Goal: Information Seeking & Learning: Learn about a topic

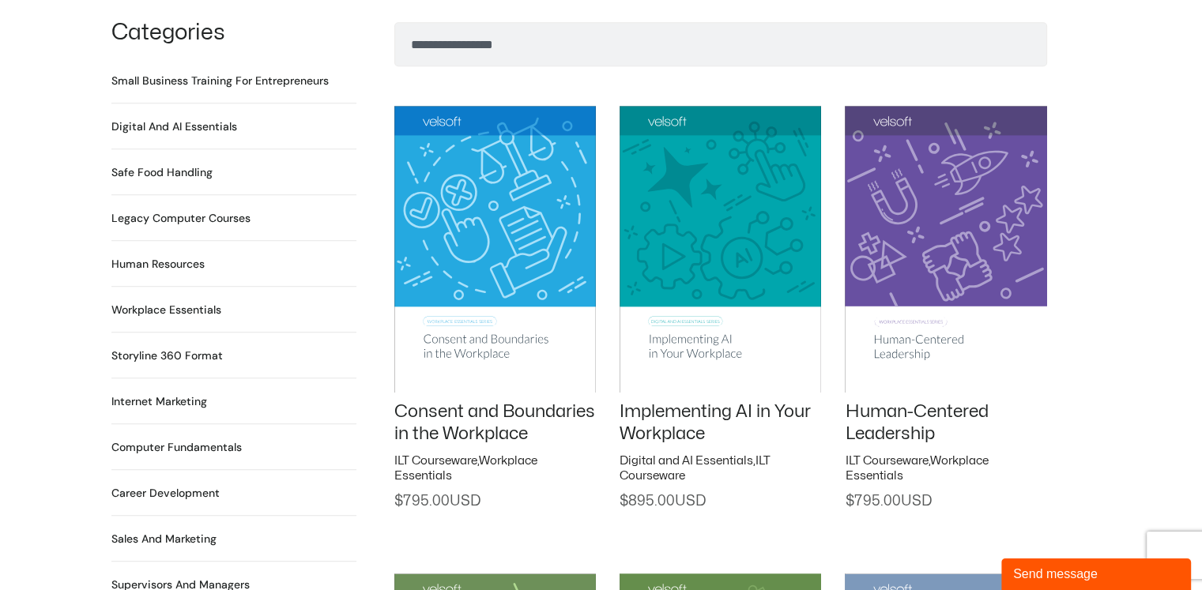
scroll to position [1233, 0]
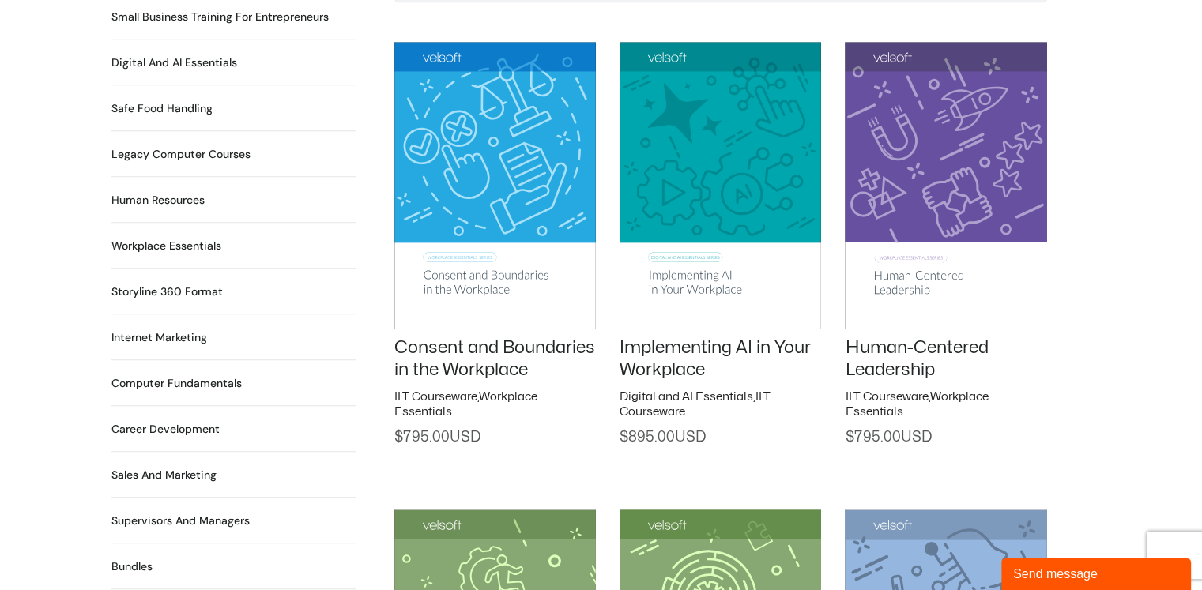
click at [171, 98] on li "Safe Food Handling 18 Products" at bounding box center [233, 114] width 245 height 34
click at [176, 100] on h2 "Safe Food Handling 18 Products" at bounding box center [161, 108] width 101 height 17
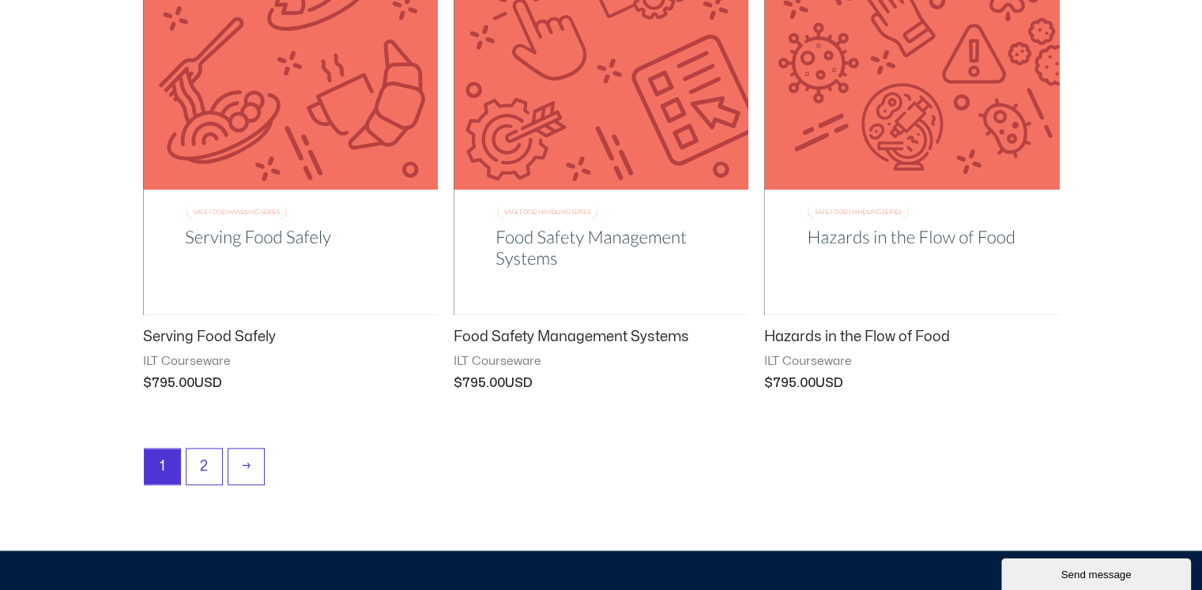
scroll to position [2023, 0]
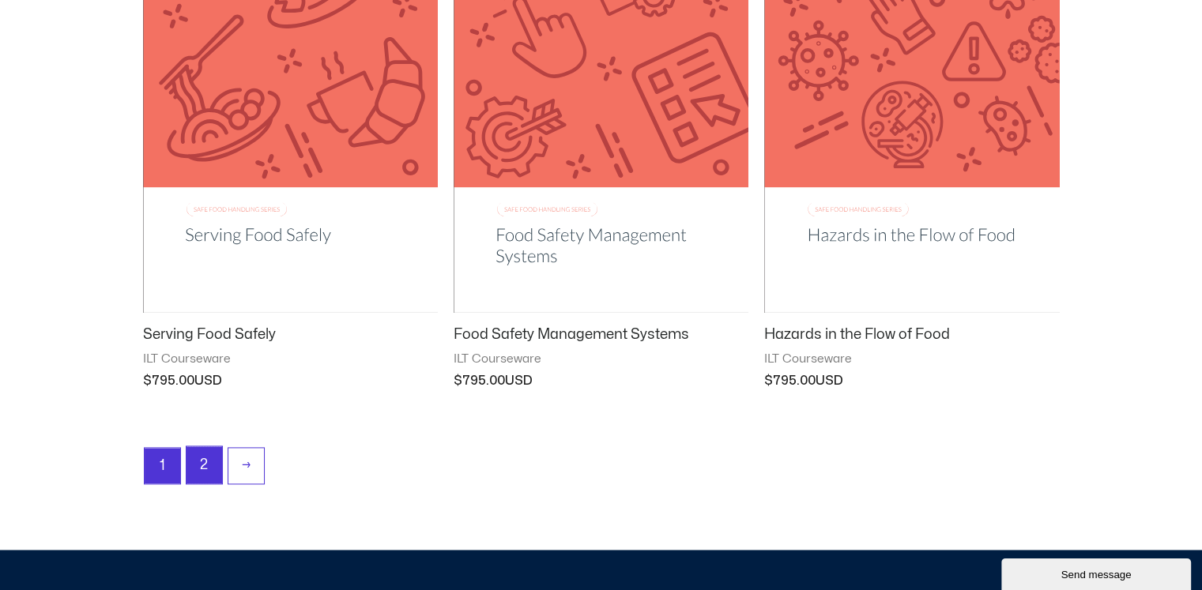
click at [205, 472] on link "2" at bounding box center [205, 465] width 36 height 37
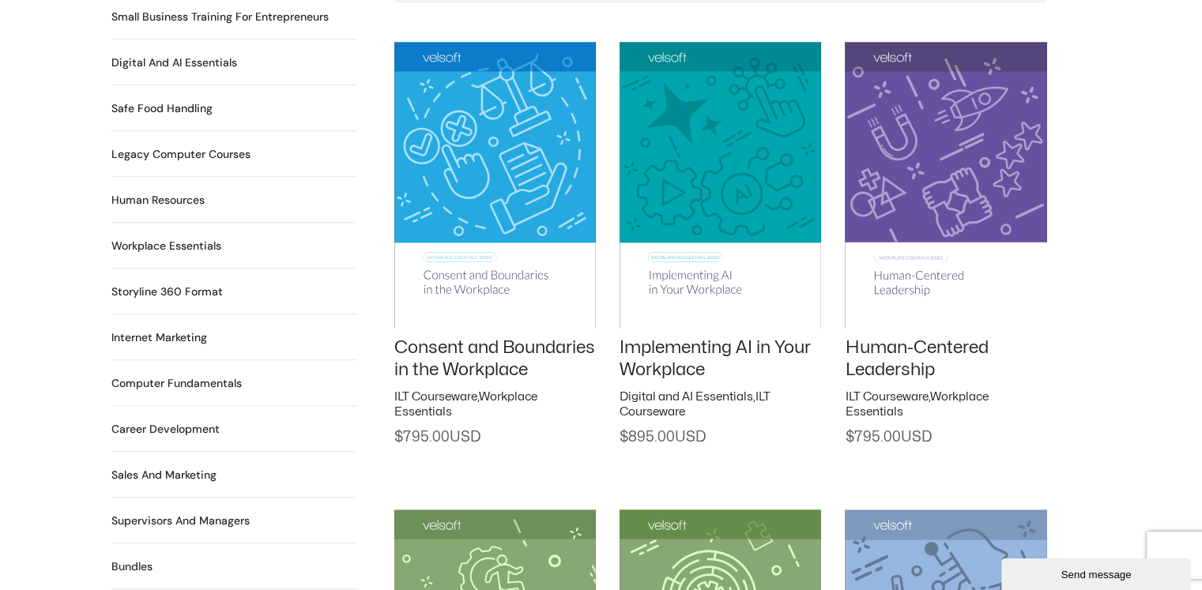
click at [196, 375] on h2 "Computer Fundamentals 55 Products" at bounding box center [176, 383] width 130 height 17
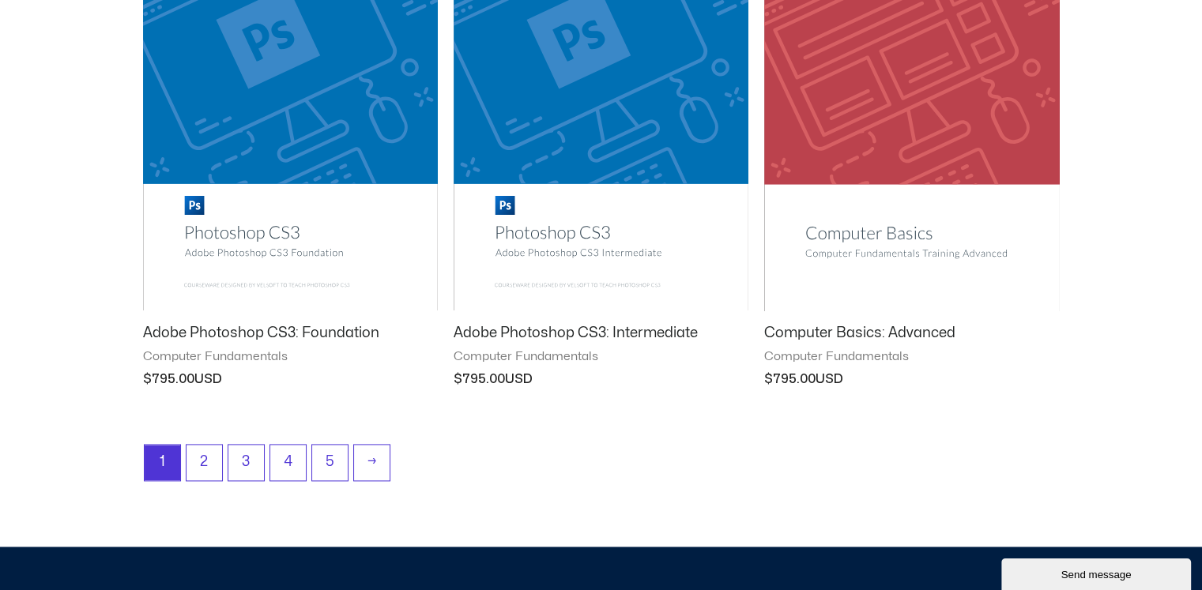
scroll to position [2023, 0]
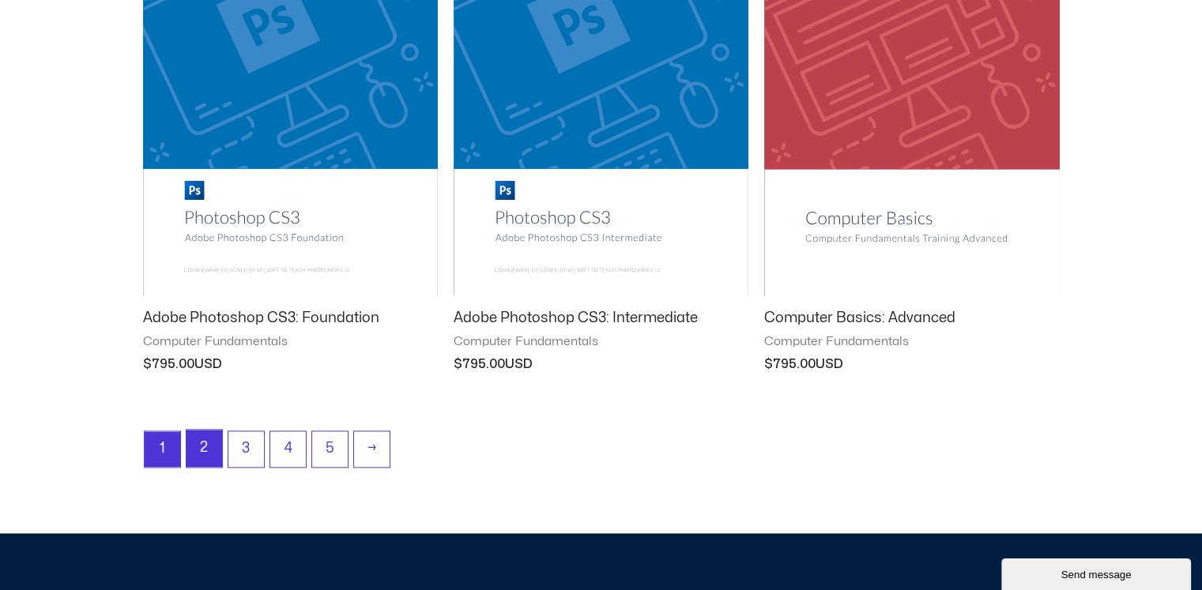
click at [201, 443] on link "2" at bounding box center [205, 448] width 36 height 37
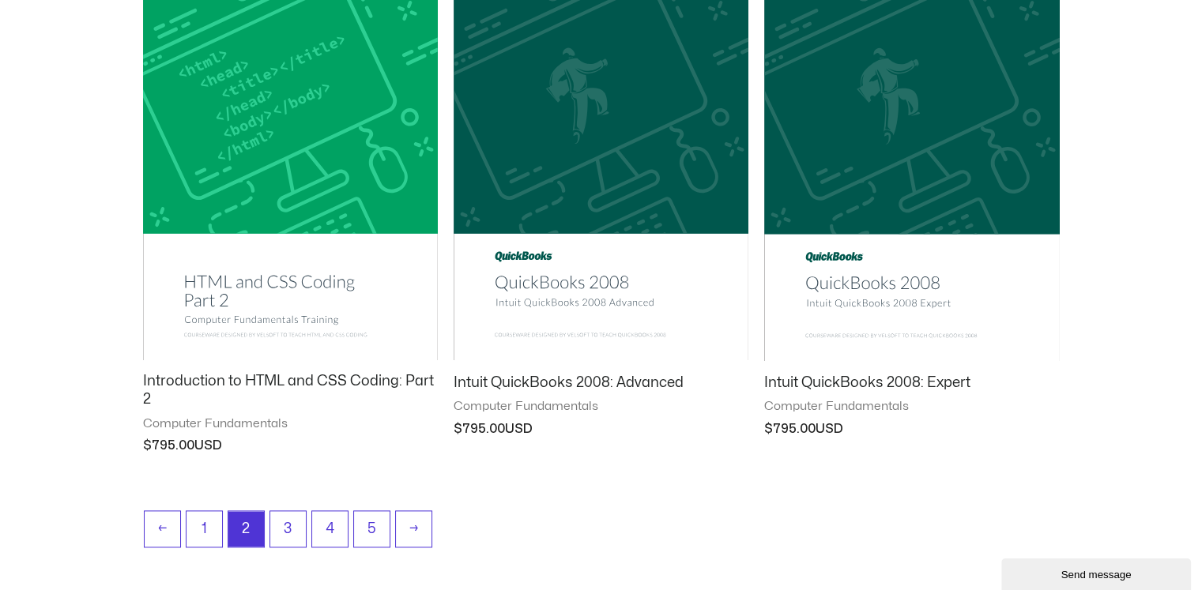
scroll to position [1960, 0]
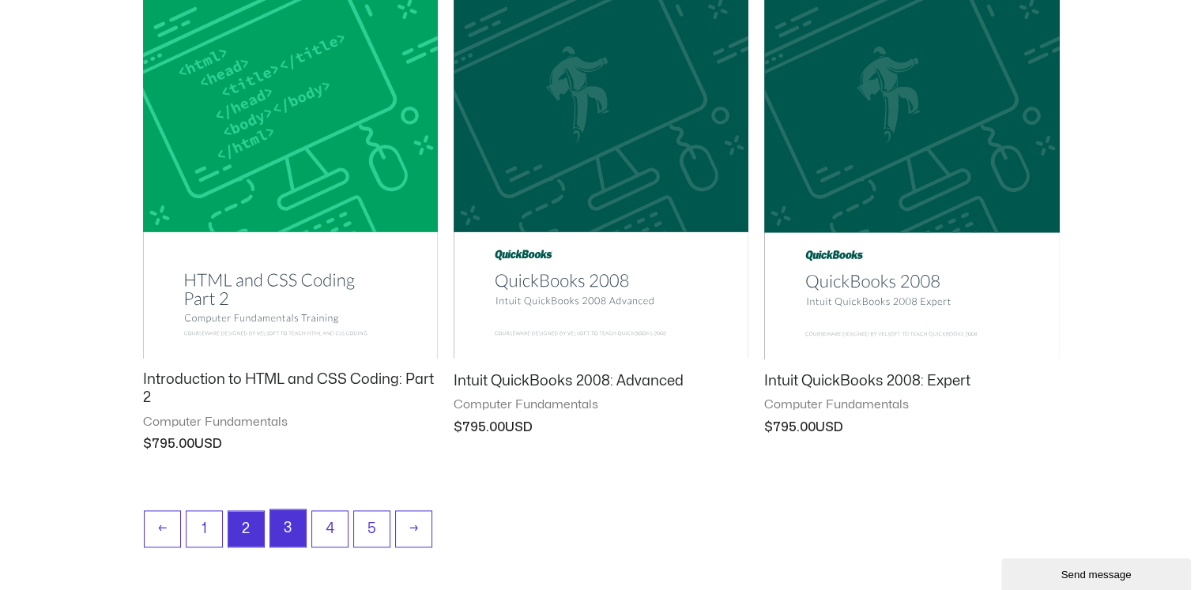
click at [281, 529] on link "3" at bounding box center [288, 528] width 36 height 37
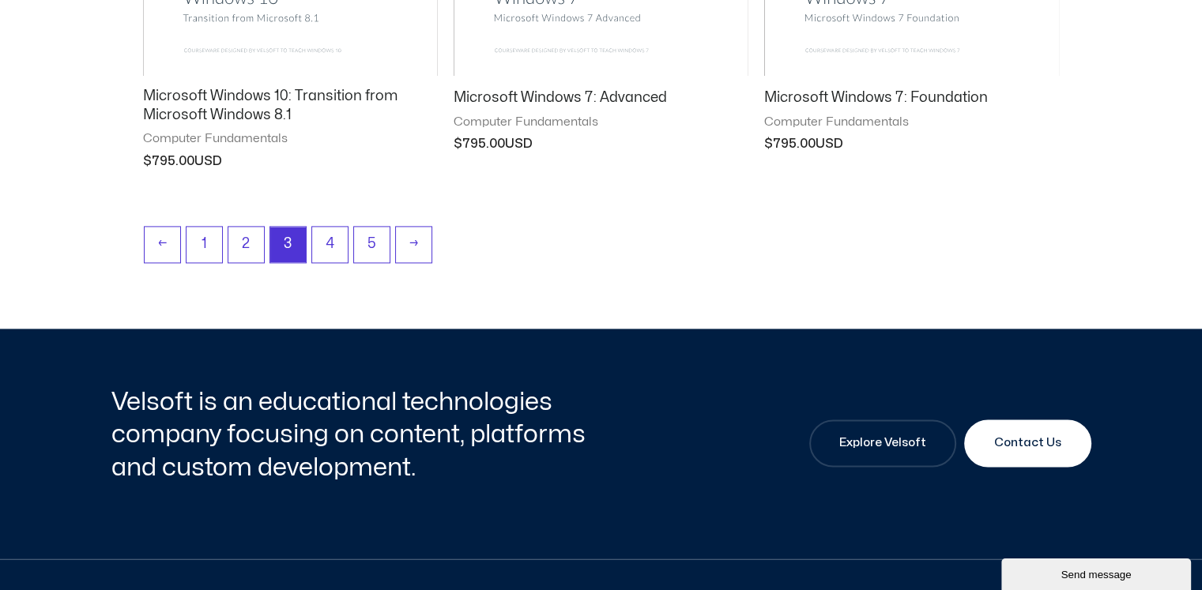
scroll to position [2276, 0]
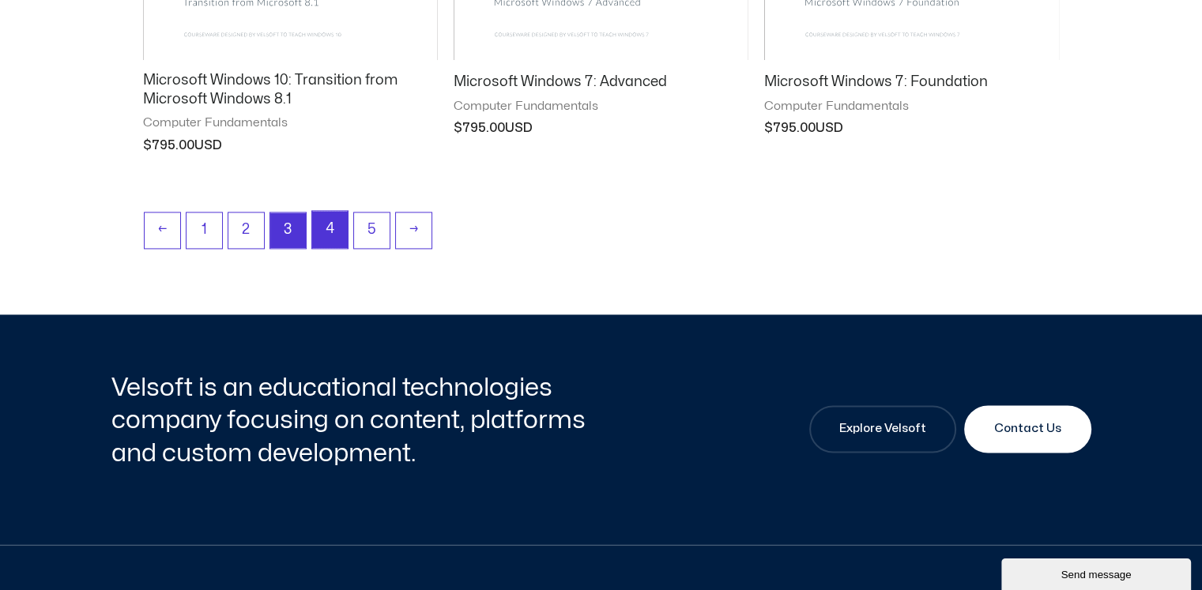
click at [335, 230] on link "4" at bounding box center [330, 229] width 36 height 37
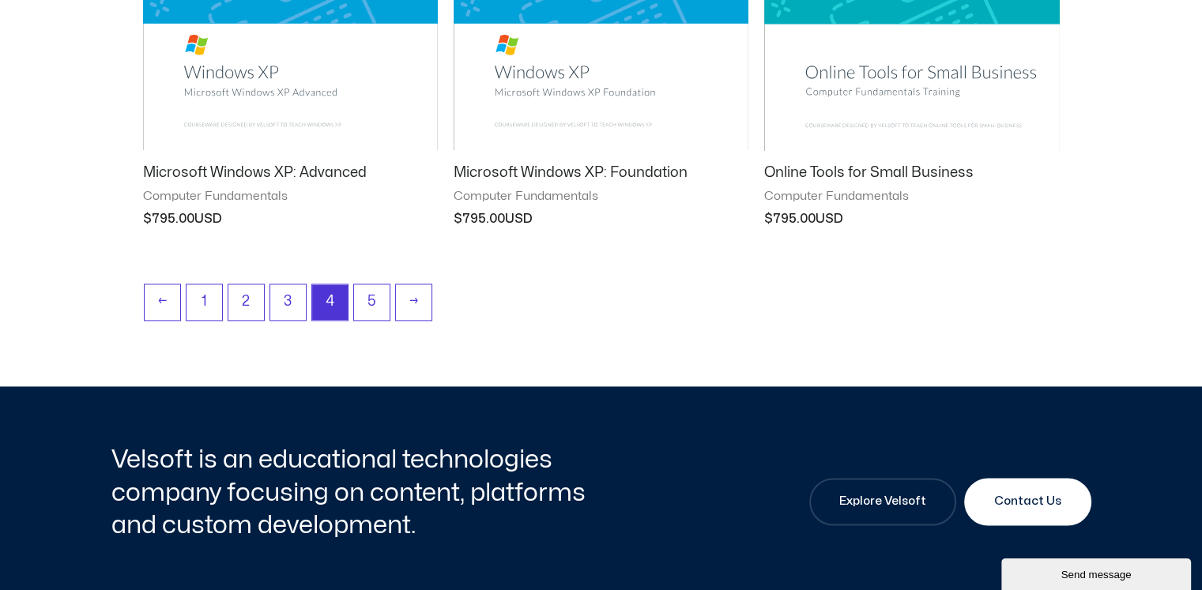
scroll to position [2276, 0]
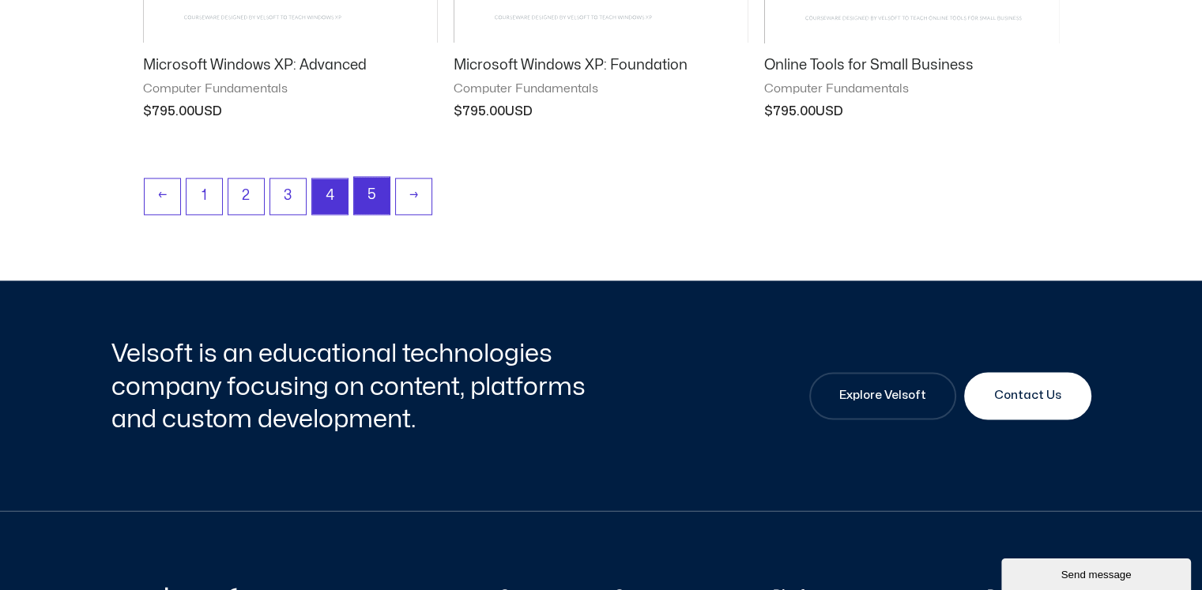
click at [373, 193] on link "5" at bounding box center [372, 195] width 36 height 37
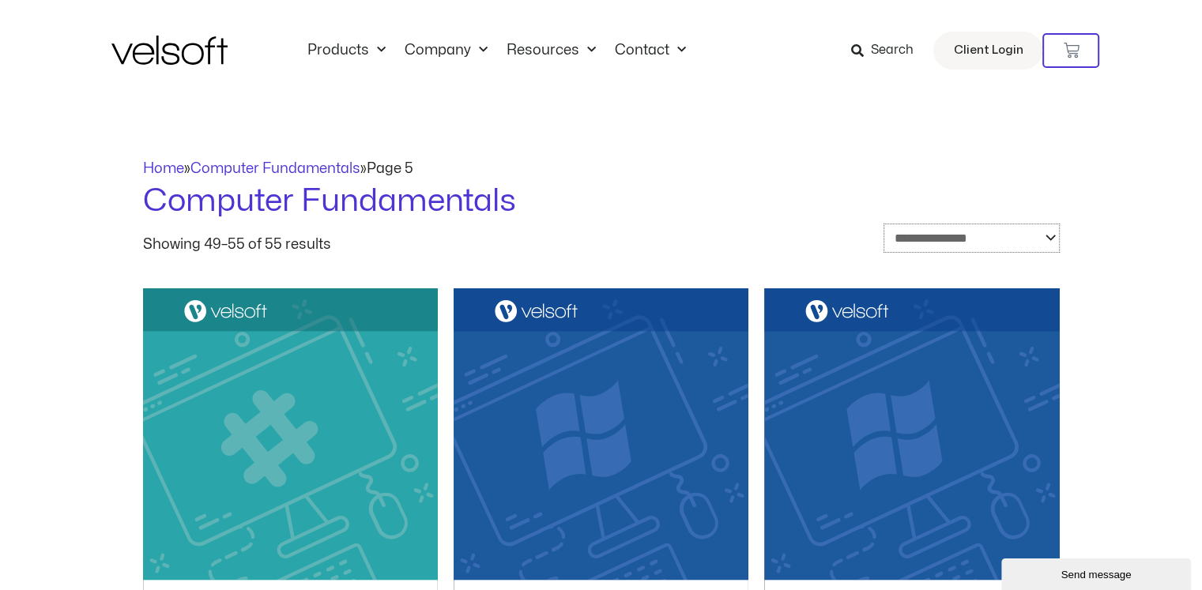
click at [1055, 234] on select "**********" at bounding box center [971, 239] width 175 height 30
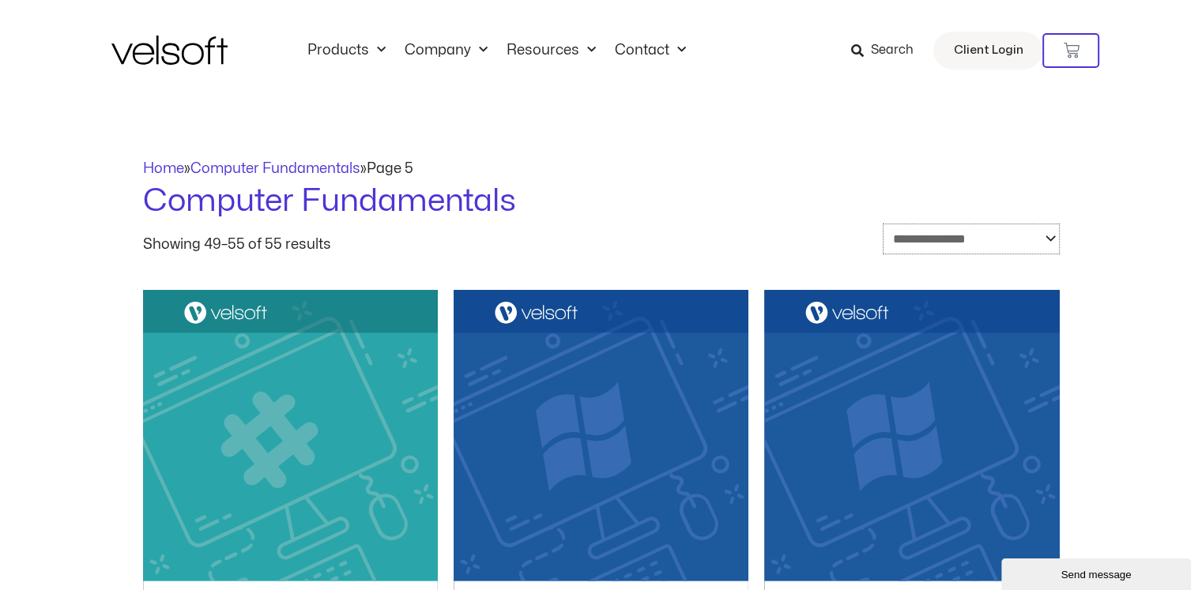
select select "****"
click at [883, 224] on select "**********" at bounding box center [971, 239] width 177 height 31
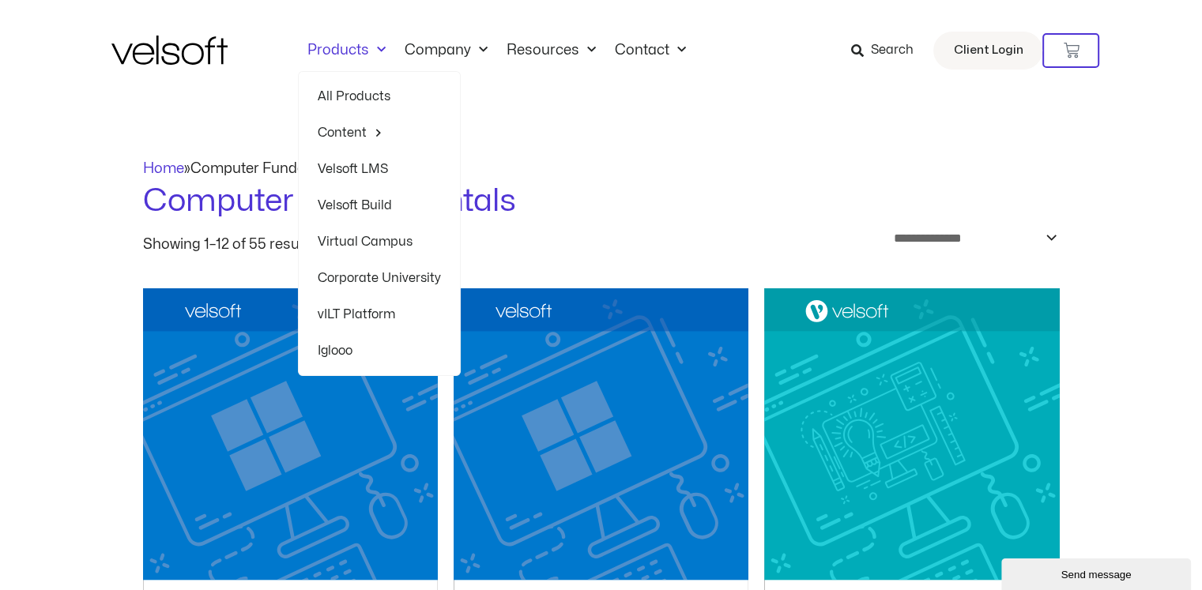
click at [376, 49] on span "Menu" at bounding box center [377, 50] width 17 height 26
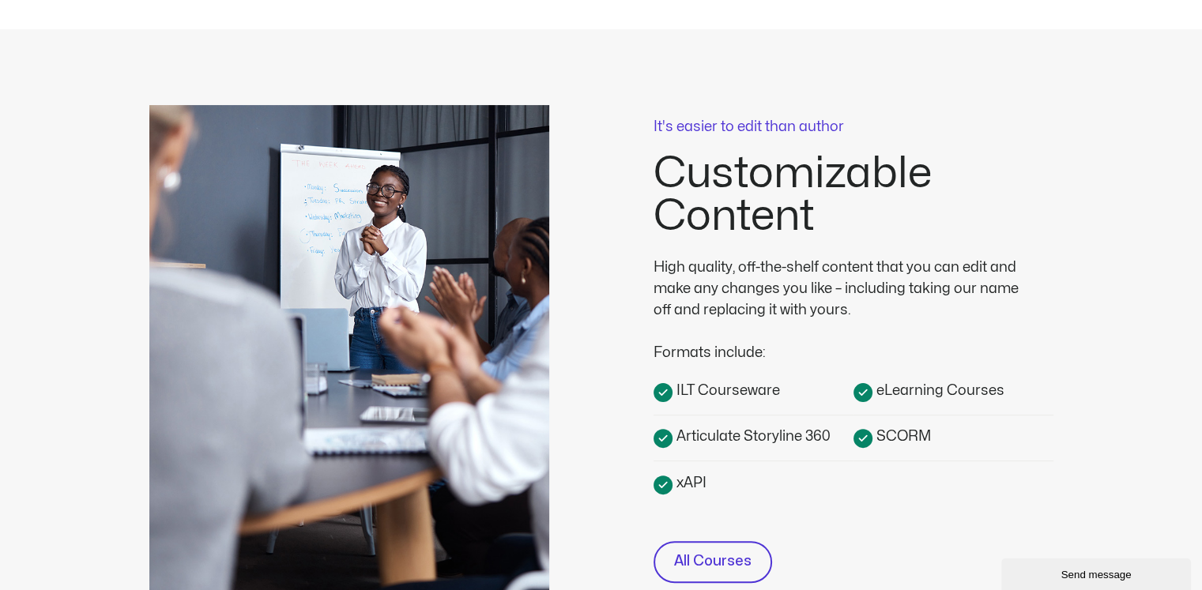
scroll to position [221, 0]
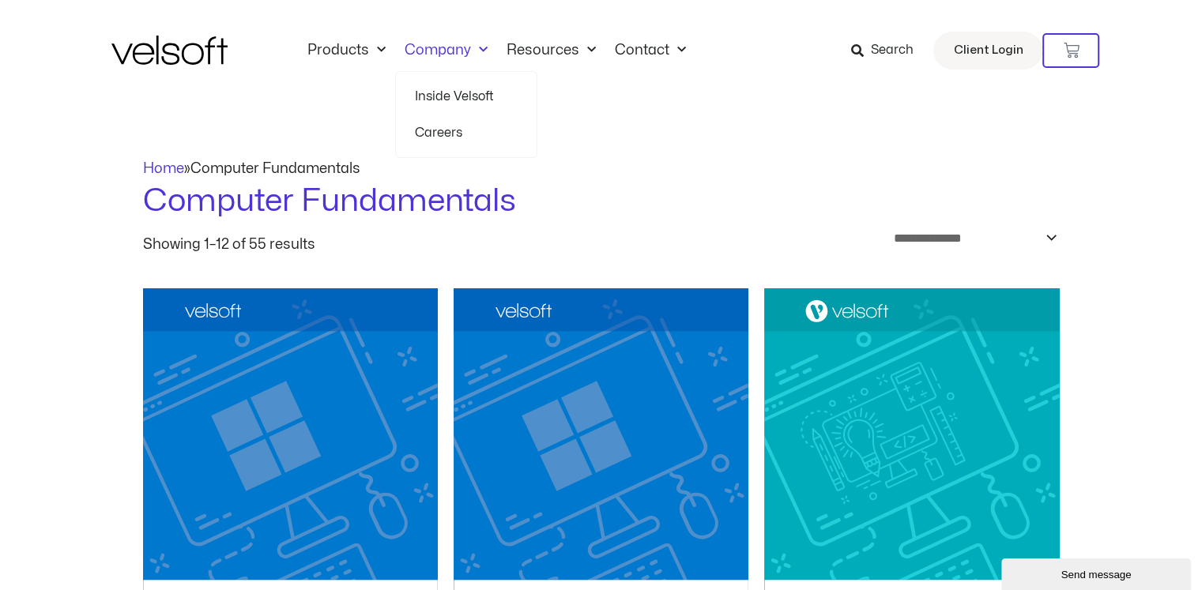
click at [465, 51] on link "Company" at bounding box center [446, 50] width 102 height 17
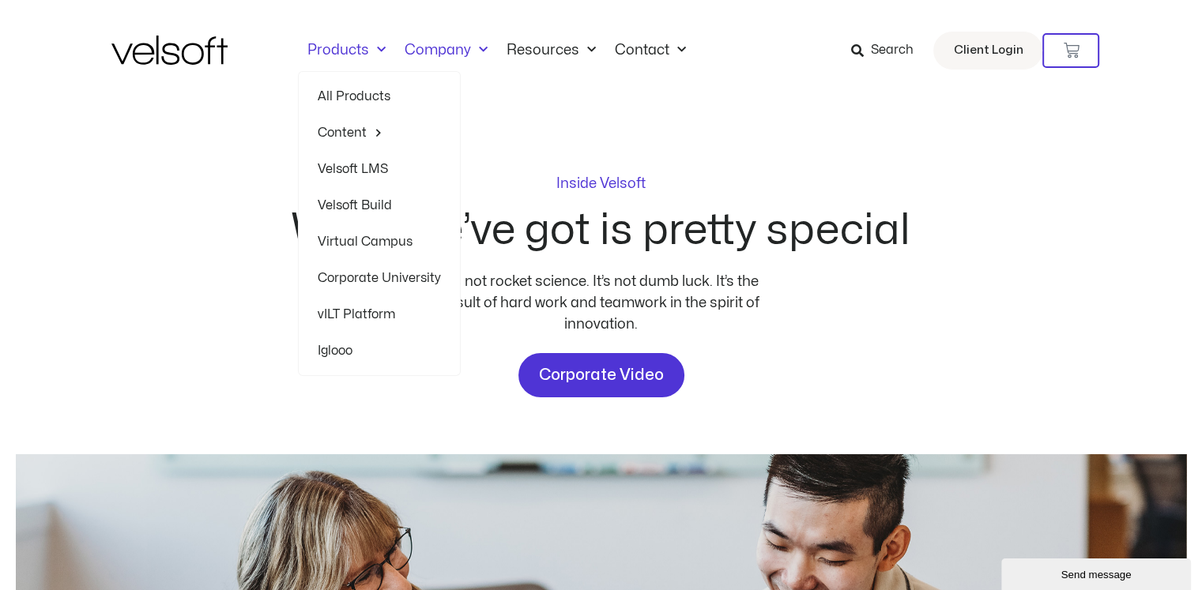
click at [369, 51] on span "Menu" at bounding box center [377, 50] width 17 height 26
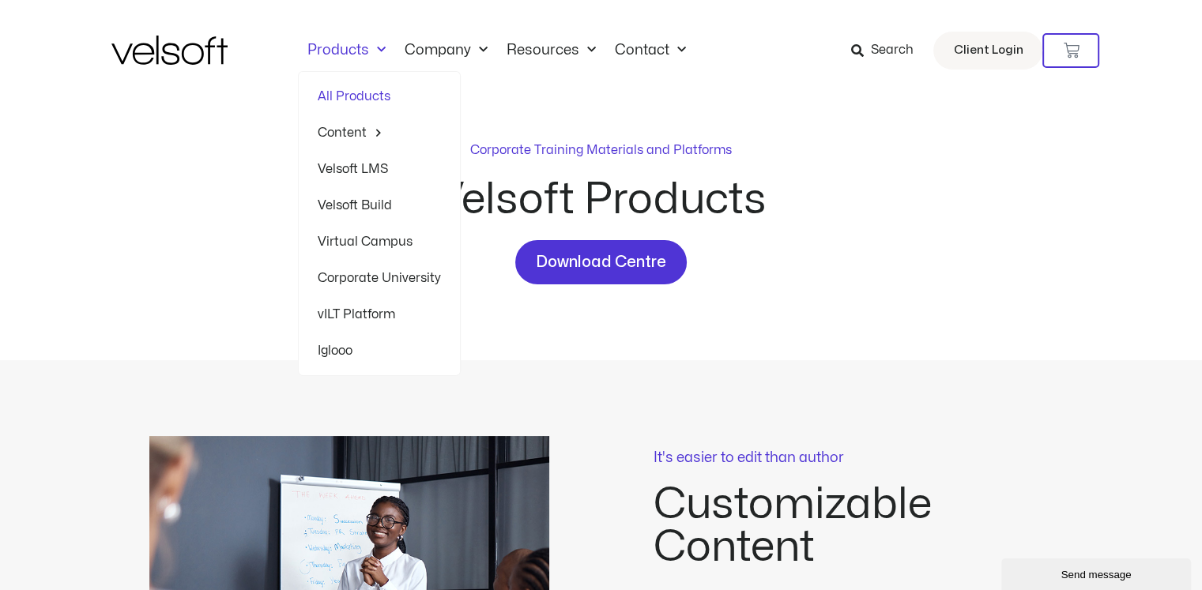
click at [373, 49] on span "Menu" at bounding box center [377, 50] width 17 height 26
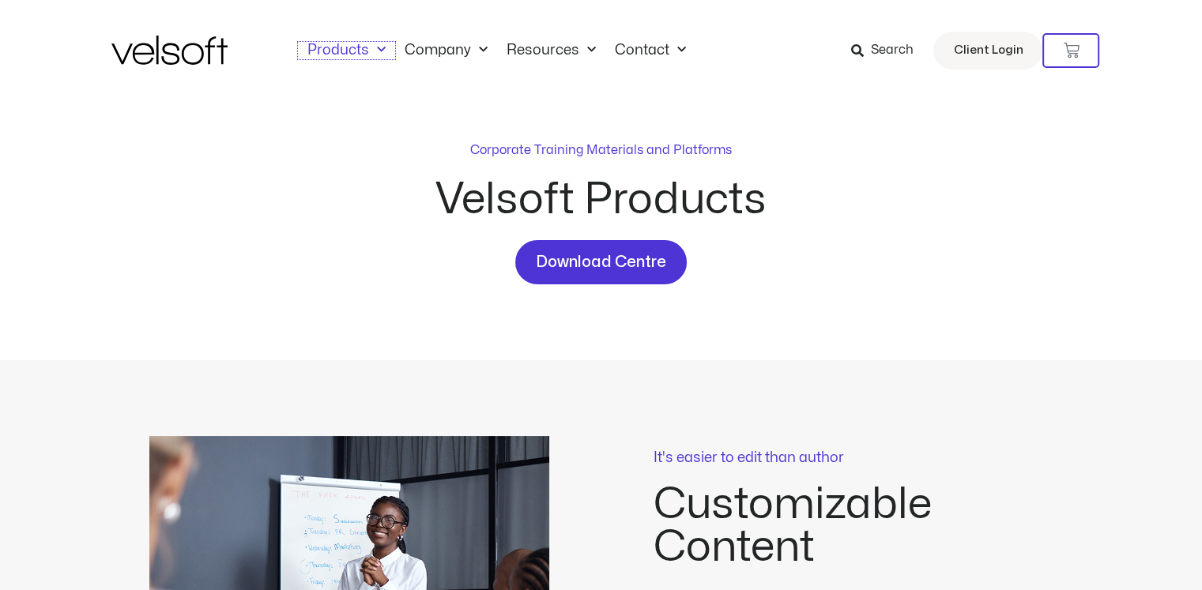
click at [373, 49] on span "Menu" at bounding box center [377, 50] width 17 height 26
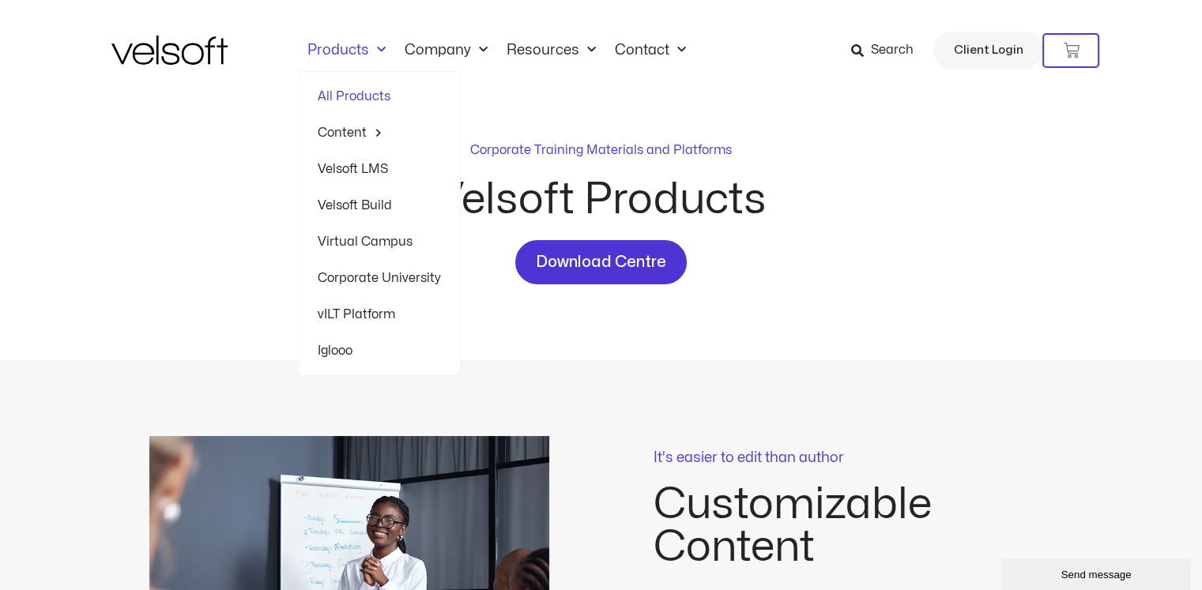
click at [379, 281] on link "Corporate University" at bounding box center [379, 278] width 123 height 36
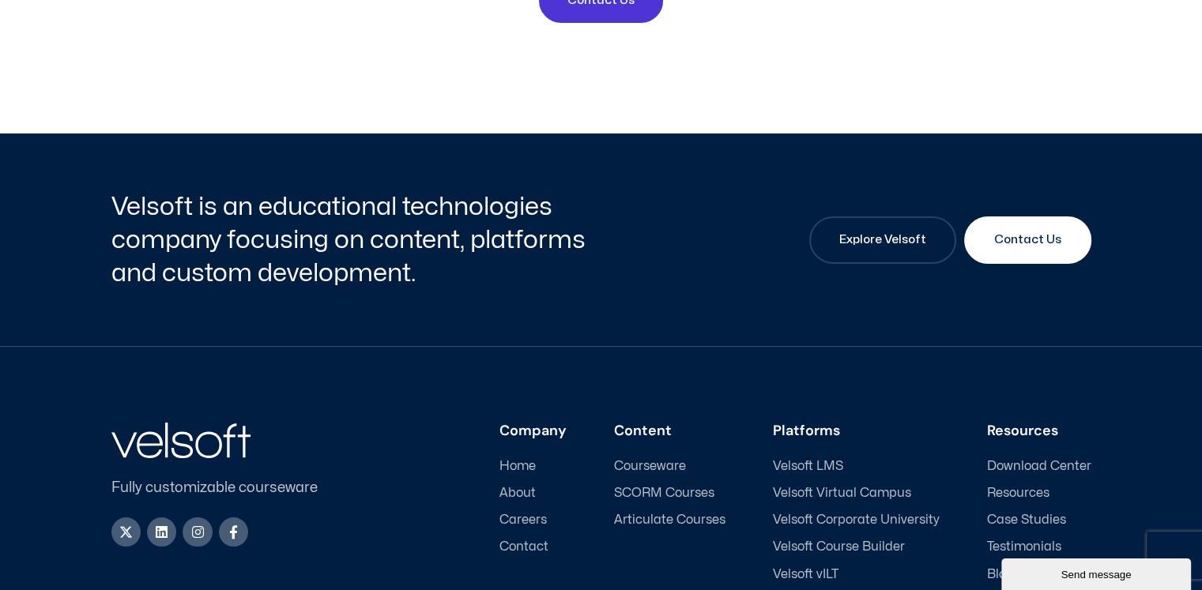
scroll to position [5975, 0]
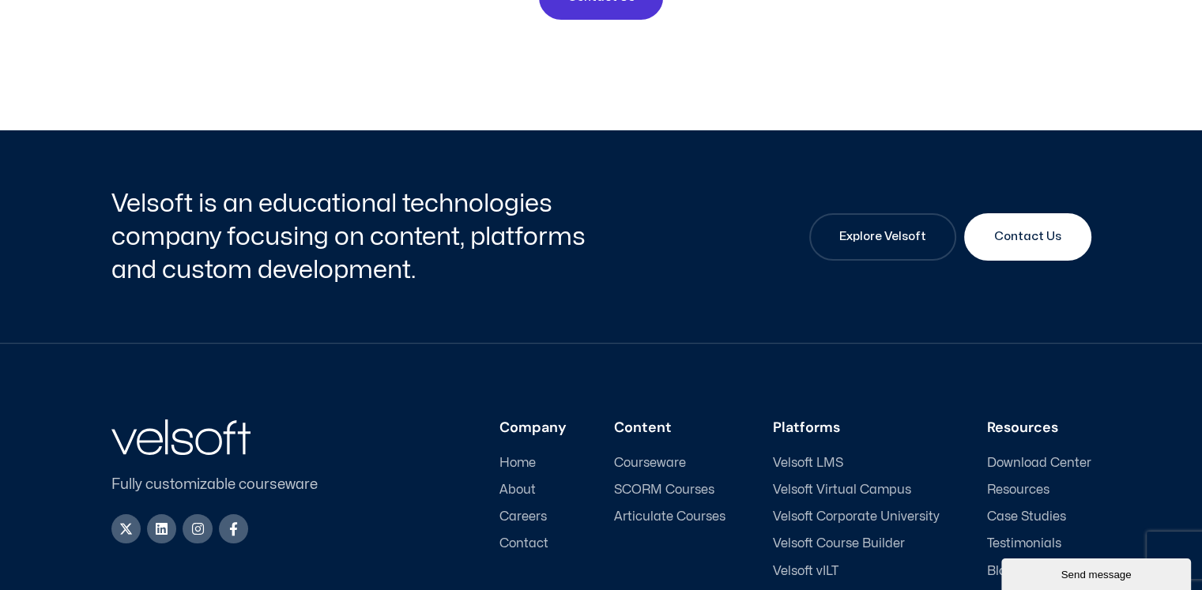
click at [674, 483] on span "SCORM Courses" at bounding box center [664, 490] width 100 height 15
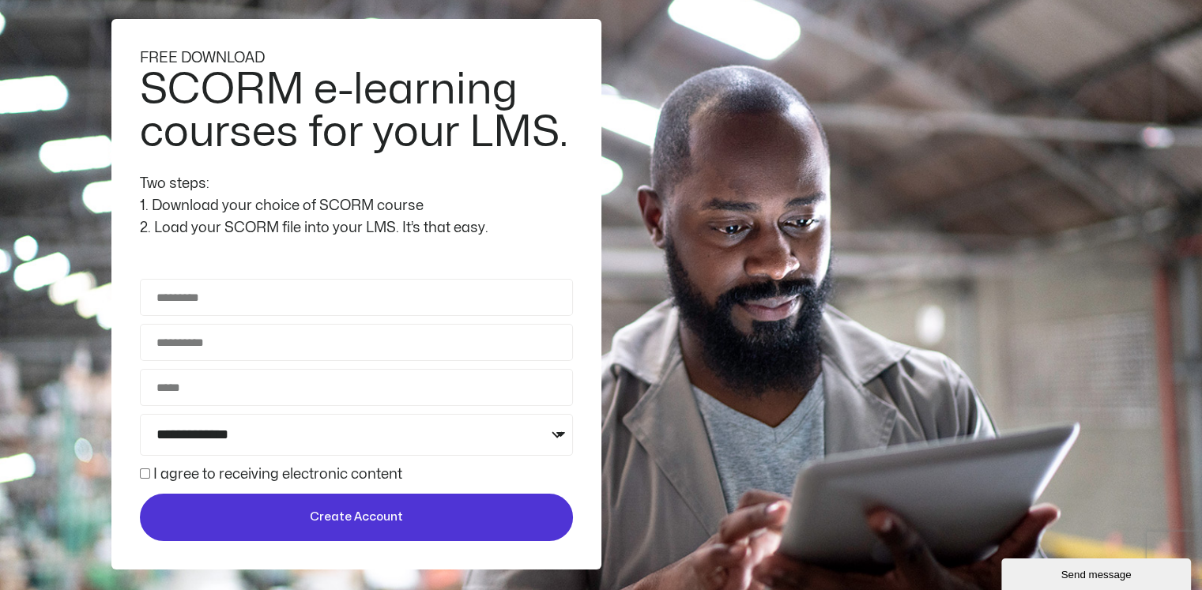
scroll to position [63, 0]
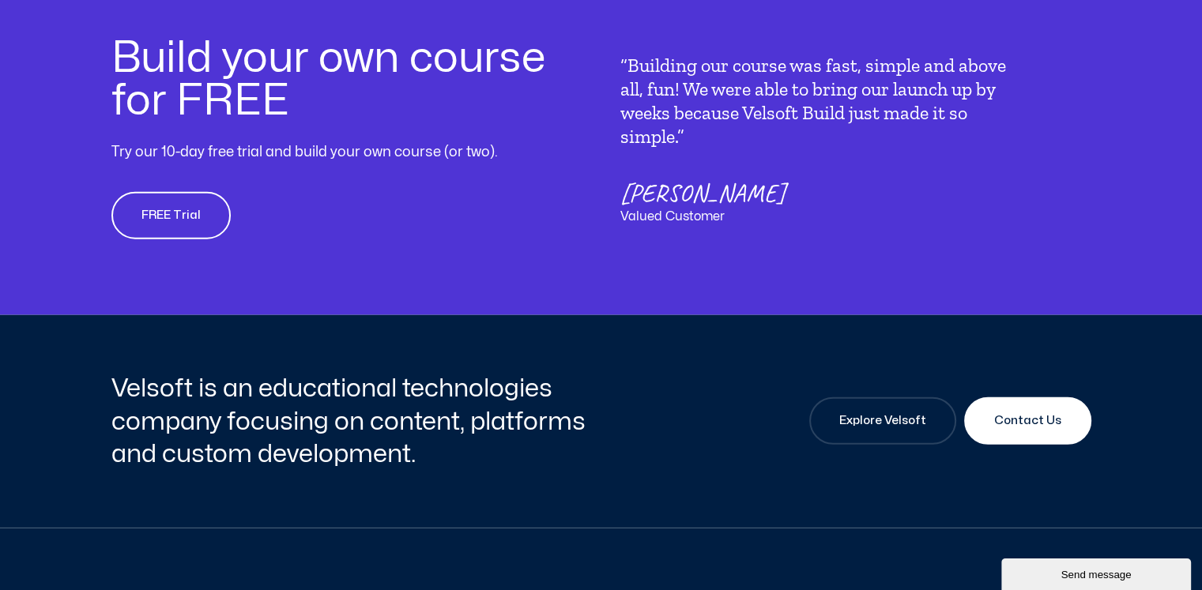
scroll to position [3730, 0]
